Goal: Understand process/instructions

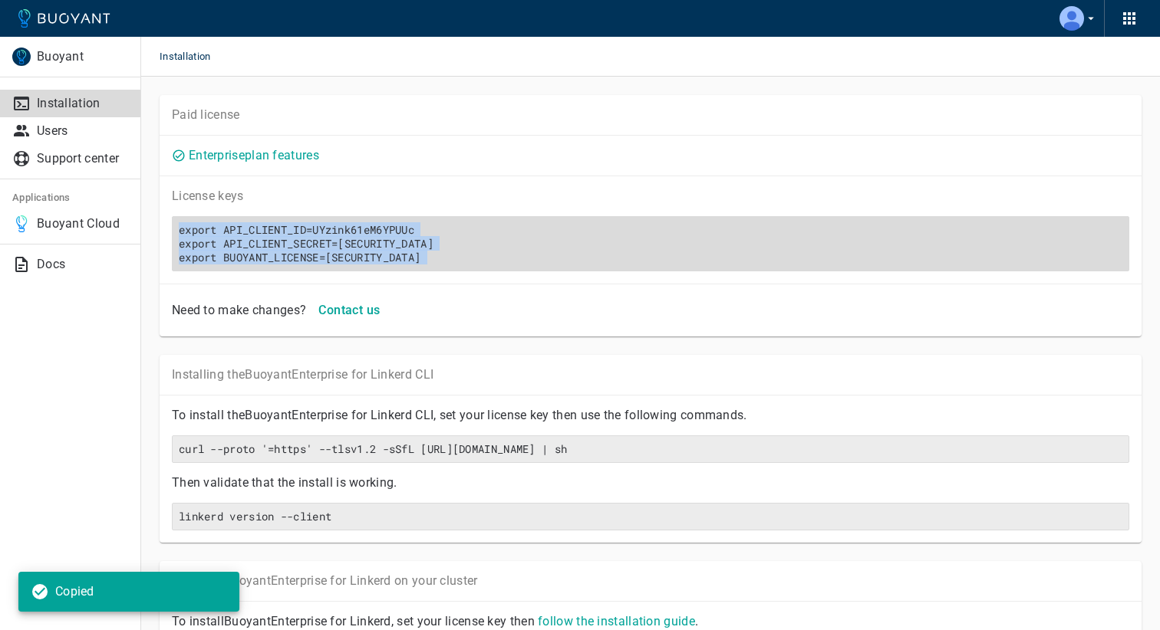
click at [479, 242] on h6 "export API_CLIENT_ID=UYzink61eM6YPUUc export API_CLIENT_SECRET=7fdbca7ab0fac4d9…" at bounding box center [650, 243] width 943 height 41
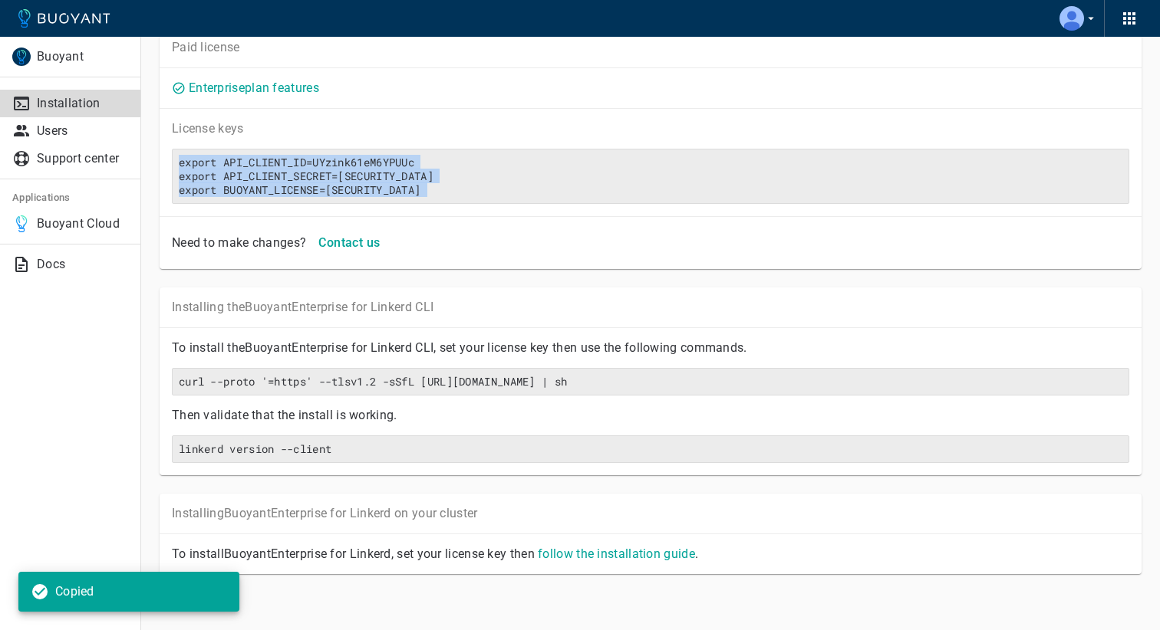
scroll to position [73, 0]
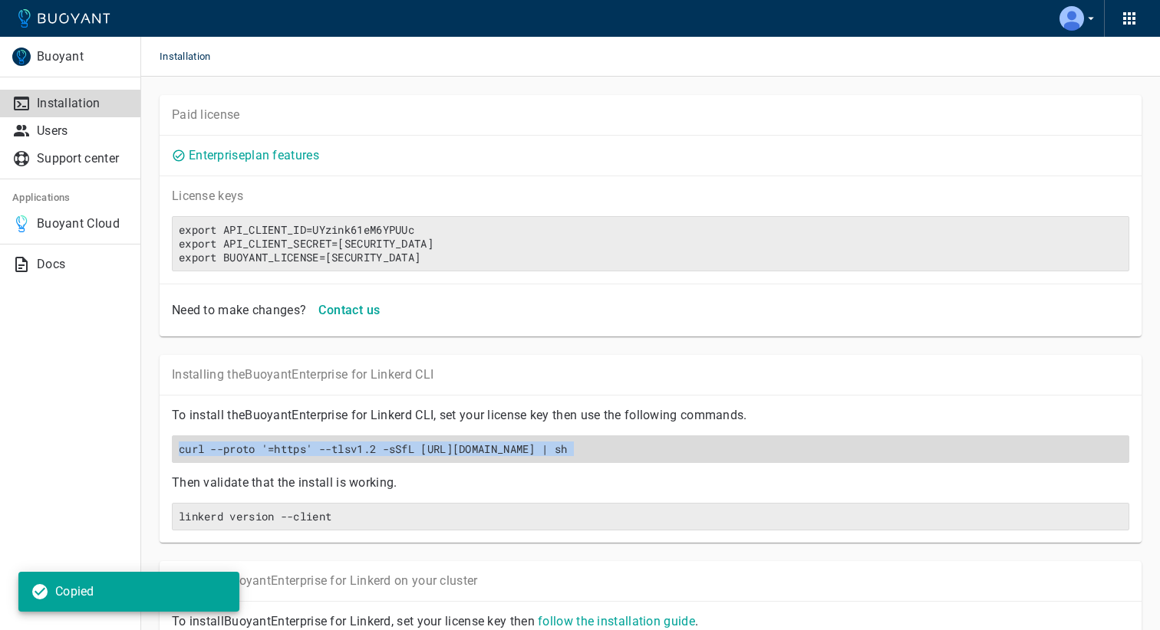
click at [334, 446] on h6 "curl --proto '=https' --tlsv1.2 -sSfL [URL][DOMAIN_NAME] | sh" at bounding box center [650, 450] width 943 height 14
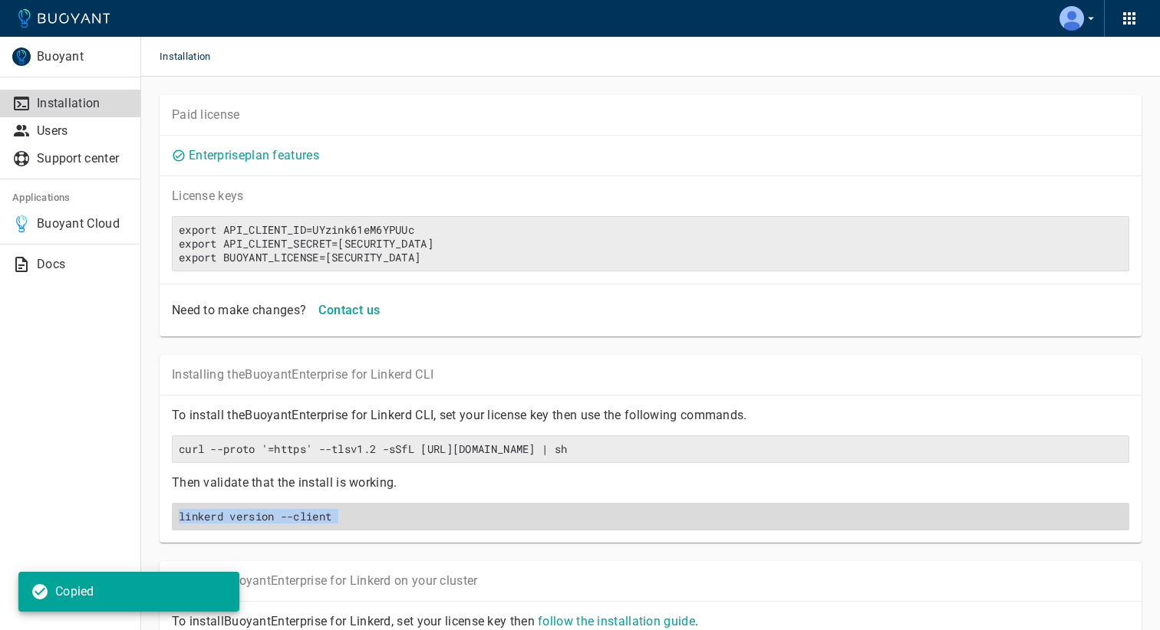
click at [345, 518] on h6 "linkerd version --client" at bounding box center [650, 517] width 943 height 14
